Goal: Information Seeking & Learning: Learn about a topic

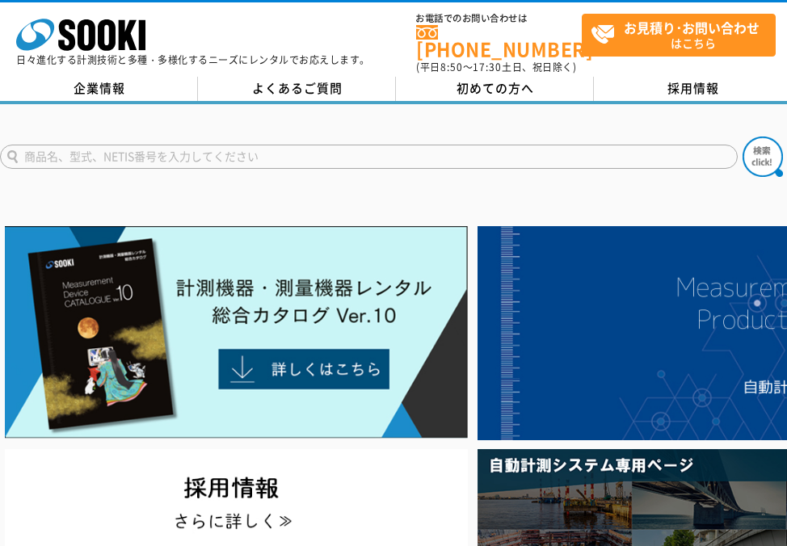
click at [149, 154] on input "text" at bounding box center [368, 157] width 737 height 24
paste input "フック[DEMOGRAPHIC_DATA]"
type input "フック[DEMOGRAPHIC_DATA]"
click at [742, 136] on button at bounding box center [762, 156] width 40 height 40
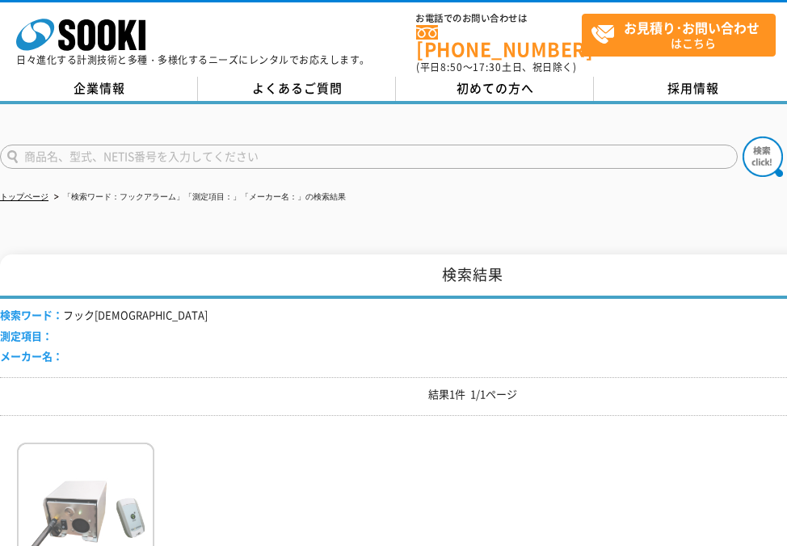
click at [95, 475] on img at bounding box center [85, 513] width 137 height 141
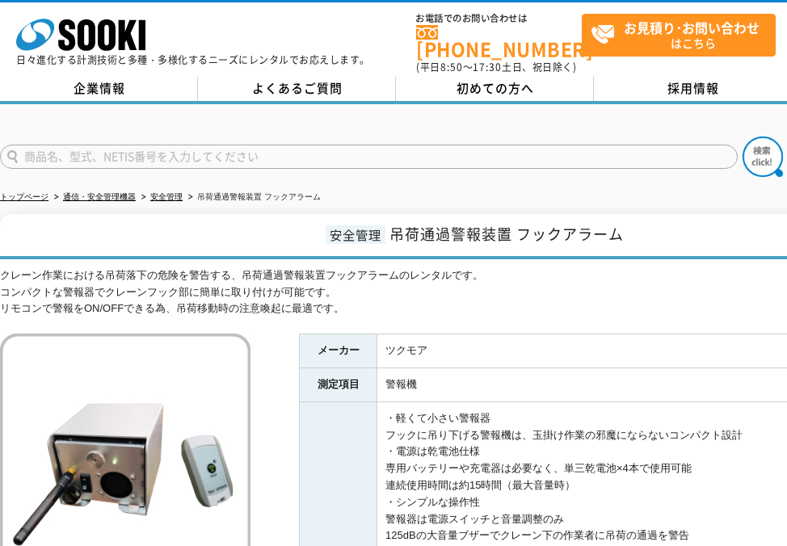
click at [523, 389] on td "警報機" at bounding box center [661, 385] width 568 height 34
drag, startPoint x: 510, startPoint y: 229, endPoint x: 396, endPoint y: 216, distance: 115.5
click at [396, 216] on h1 "安全管理 吊荷通過警報装置 フック[DEMOGRAPHIC_DATA]" at bounding box center [472, 236] width 945 height 45
copy span "吊荷通過警報装置"
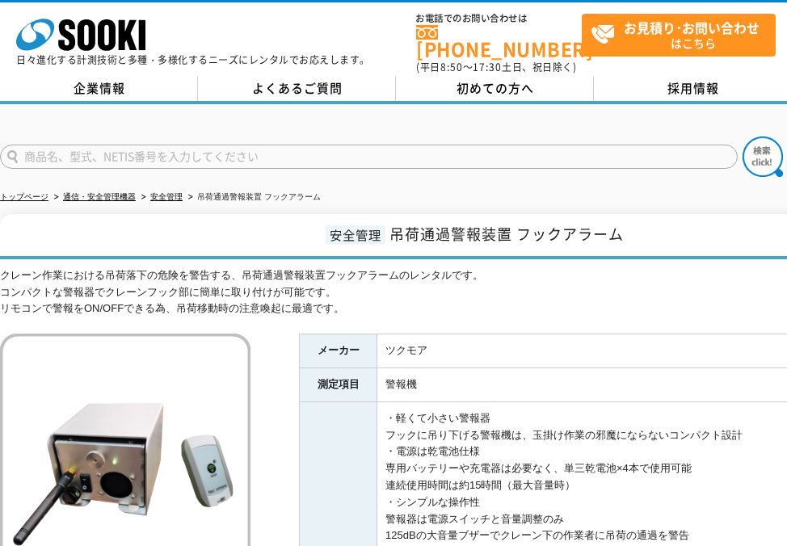
drag, startPoint x: 420, startPoint y: 274, endPoint x: 505, endPoint y: 259, distance: 86.0
click at [420, 272] on div "クレーン作業における吊荷落下の危険を警告する、吊荷通過警報装置フックアラームのレンタルです。 コンパクトな警報器でクレーンフック部に簡単に取り付けが可能です。…" at bounding box center [472, 292] width 945 height 50
drag, startPoint x: 521, startPoint y: 230, endPoint x: 628, endPoint y: 234, distance: 106.7
click at [628, 234] on h1 "安全管理 吊荷通過警報装置 フック[DEMOGRAPHIC_DATA]" at bounding box center [472, 236] width 945 height 45
copy span "フック[DEMOGRAPHIC_DATA]"
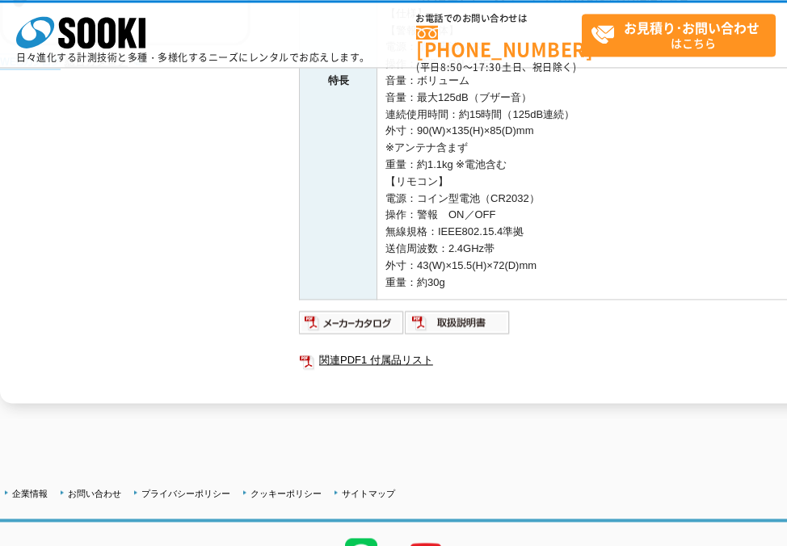
scroll to position [465, 0]
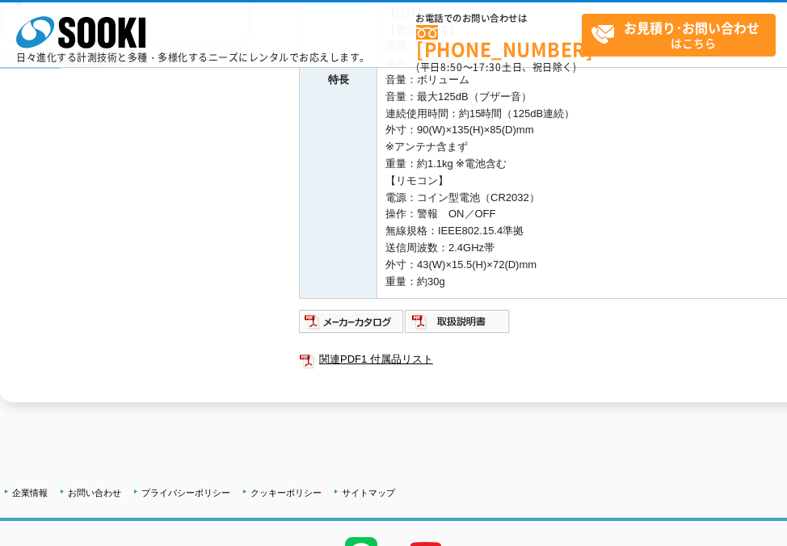
click at [195, 250] on div "クレーン作業における吊荷落下の危険を警告する、吊荷通過警報装置フックアラームのレンタルです。 コンパクトな警報器でクレーンフック部に簡単に取り付けが可能です。…" at bounding box center [472, 64] width 945 height 675
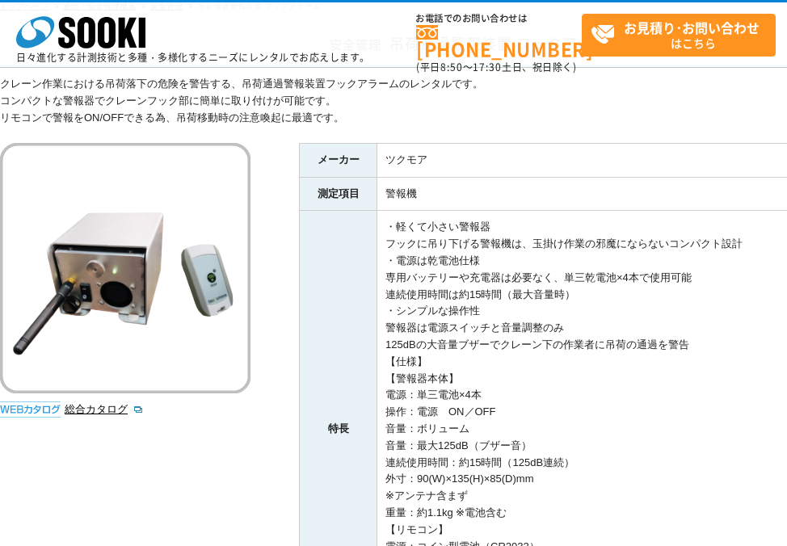
scroll to position [0, 0]
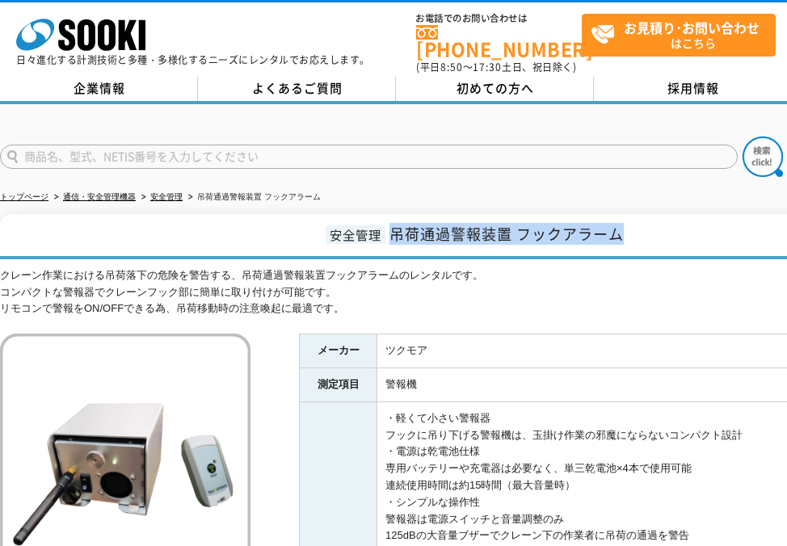
drag, startPoint x: 620, startPoint y: 225, endPoint x: 395, endPoint y: 225, distance: 225.3
click at [395, 225] on span "吊荷通過警報装置 フックアラーム" at bounding box center [506, 234] width 234 height 22
copy span "吊荷通過警報装置 フックアラーム"
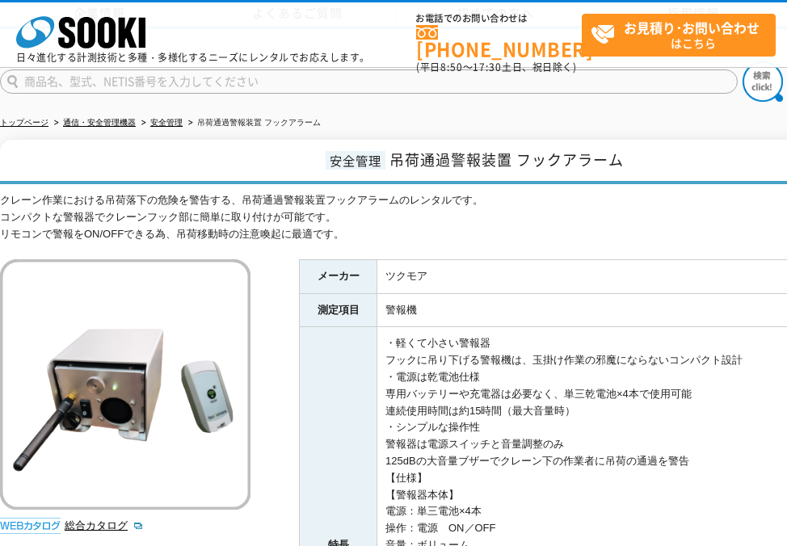
scroll to position [349, 0]
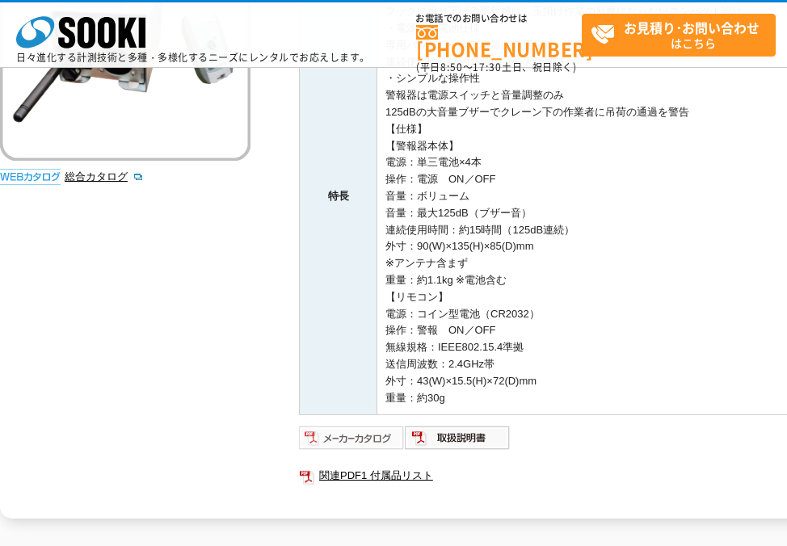
click at [343, 432] on img at bounding box center [352, 438] width 106 height 26
click at [468, 435] on img at bounding box center [458, 438] width 106 height 26
click at [424, 479] on link "関連PDF1 付属品リスト" at bounding box center [622, 475] width 646 height 21
click at [51, 327] on div "クレーン作業における吊荷落下の危険を警告する、吊荷通過警報装置フックアラームのレンタルです。 コンパクトな警報器でクレーンフック部に簡単に取り付けが可能です。…" at bounding box center [472, 180] width 945 height 675
click at [44, 412] on div "クレーン作業における吊荷落下の危険を警告する、吊荷通過警報装置フックアラームのレンタルです。 コンパクトな警報器でクレーンフック部に簡単に取り付けが可能です。…" at bounding box center [472, 180] width 945 height 675
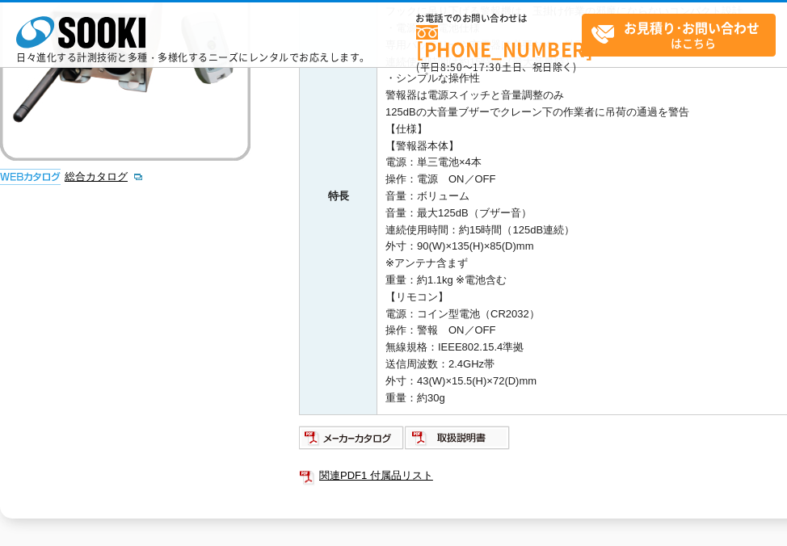
click at [633, 324] on td "・軽くて小さい警報器 フックに吊り下げる警報機は、玉掛け作業の邪魔にならないコンパクト設計 ・電源は乾電池仕様 専用バッテリーや充電器は必要なく、単三乾電池×…" at bounding box center [661, 196] width 568 height 437
click at [233, 254] on div "クレーン作業における吊荷落下の危険を警告する、吊荷通過警報装置フックアラームのレンタルです。 コンパクトな警報器でクレーンフック部に簡単に取り付けが可能です。…" at bounding box center [472, 180] width 945 height 675
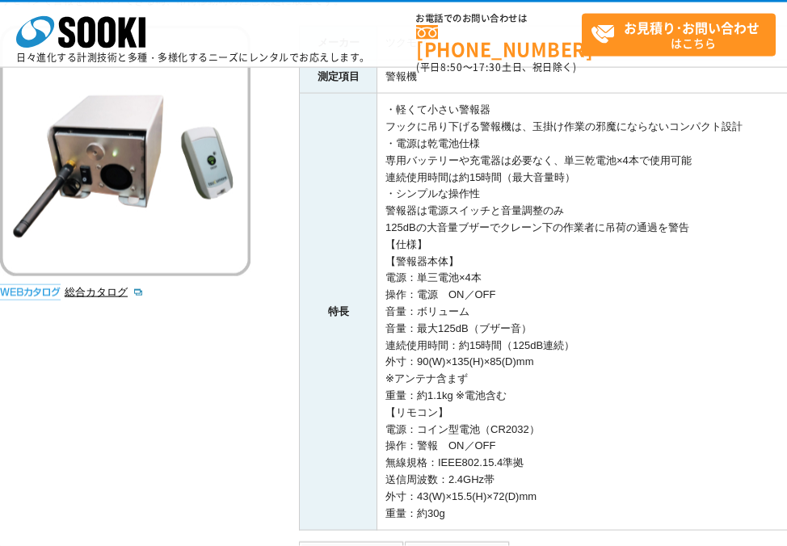
scroll to position [465, 0]
